Goal: Task Accomplishment & Management: Use online tool/utility

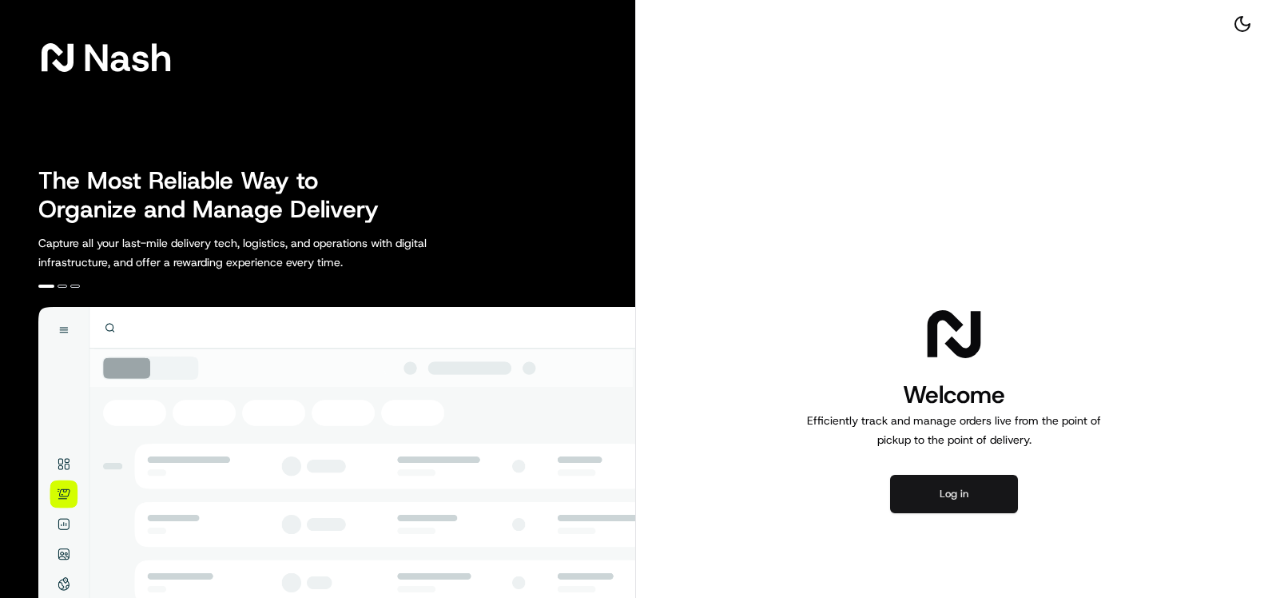
click at [914, 492] on button "Log in" at bounding box center [954, 494] width 128 height 38
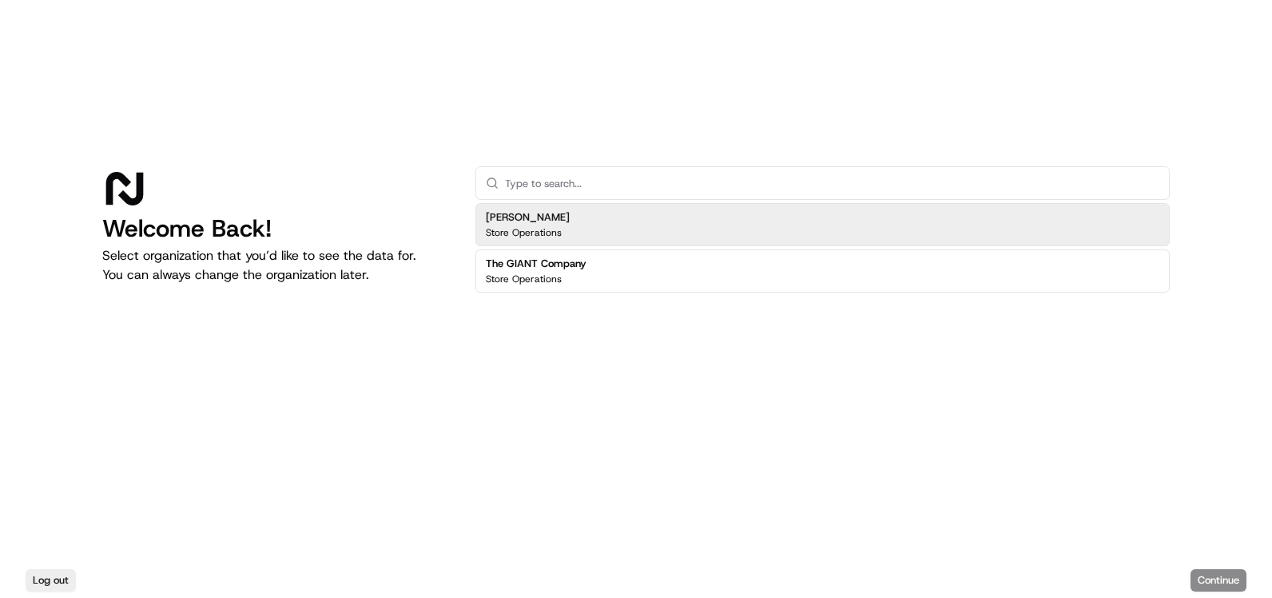
click at [554, 224] on div "[PERSON_NAME] Store Operations" at bounding box center [528, 224] width 84 height 29
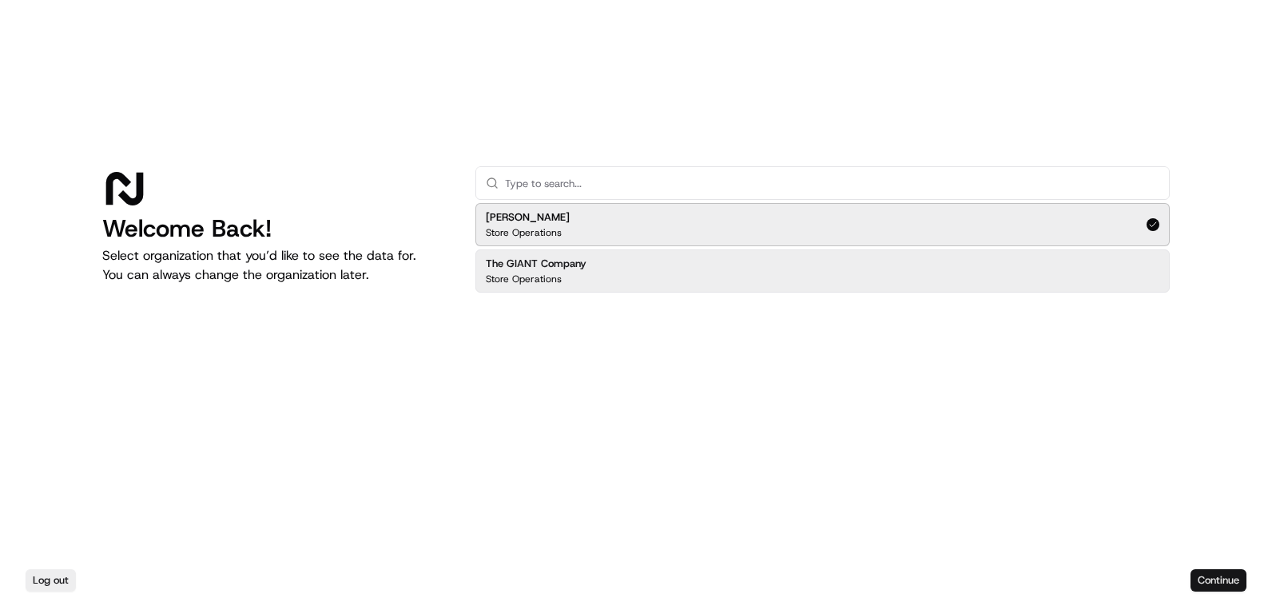
click at [1217, 585] on button "Continue" at bounding box center [1218, 580] width 56 height 22
